Goal: Task Accomplishment & Management: Use online tool/utility

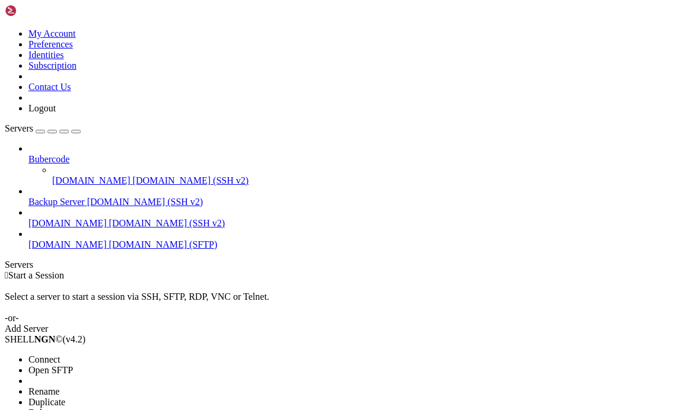
click at [57, 365] on span "Open SFTP" at bounding box center [50, 370] width 44 height 10
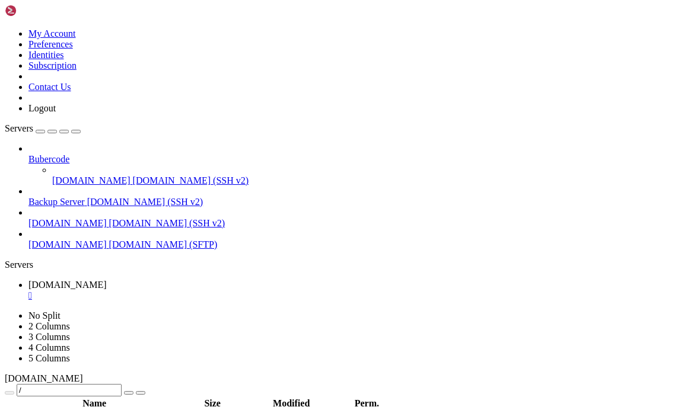
click at [76, 132] on icon "button" at bounding box center [76, 132] width 0 height 0
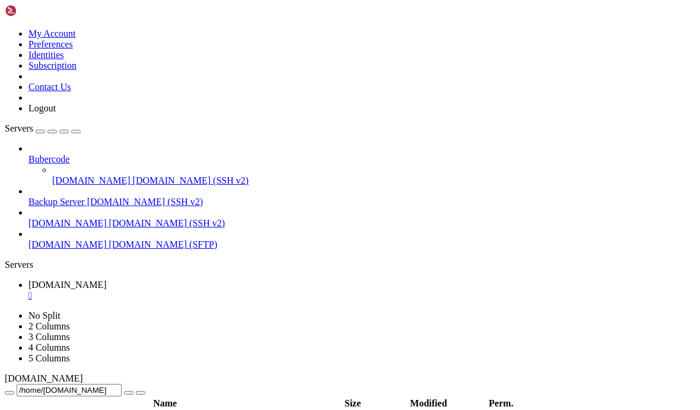
type input "/home/[DOMAIN_NAME][URL]"
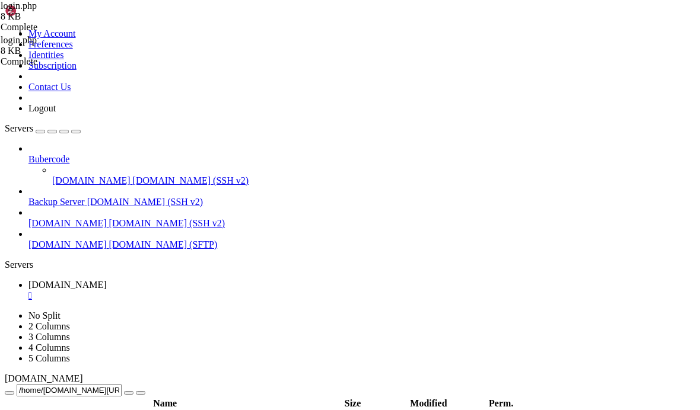
scroll to position [0, 12]
type textarea "header("Location: users");"
